Goal: Task Accomplishment & Management: Manage account settings

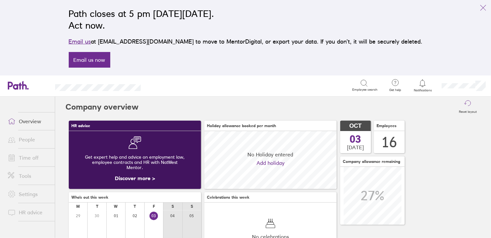
scroll to position [57, 132]
click at [422, 88] on span "Notifications" at bounding box center [423, 90] width 21 height 4
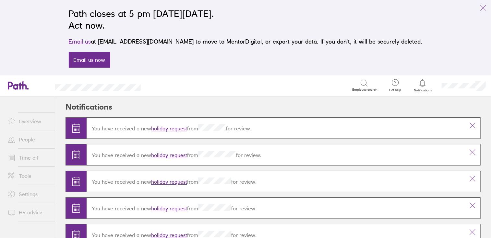
click at [35, 141] on link "People" at bounding box center [29, 139] width 52 height 13
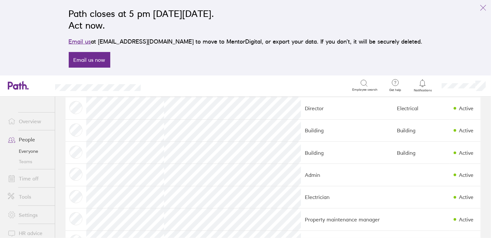
scroll to position [262, 0]
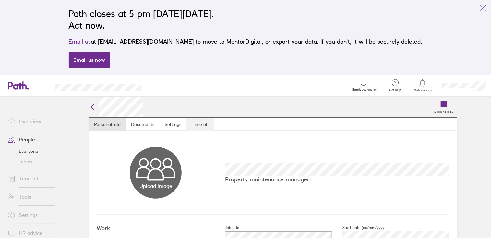
click at [198, 122] on link "Time off" at bounding box center [200, 124] width 27 height 13
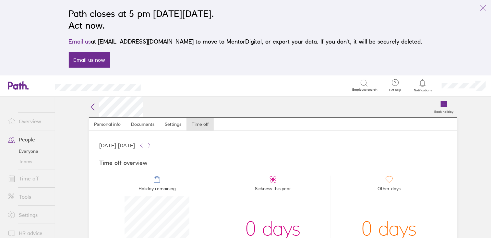
click at [421, 86] on icon at bounding box center [423, 83] width 8 height 8
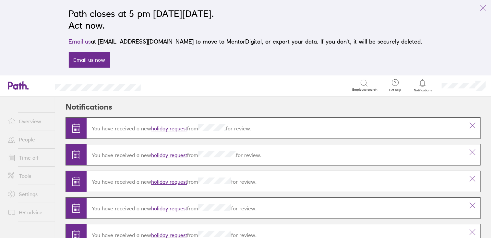
click at [166, 129] on link "holiday request" at bounding box center [169, 128] width 36 height 6
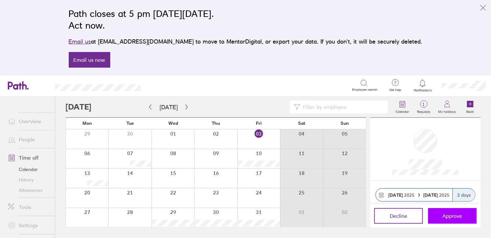
click at [447, 215] on span "Approve" at bounding box center [453, 216] width 20 height 6
